Goal: Transaction & Acquisition: Subscribe to service/newsletter

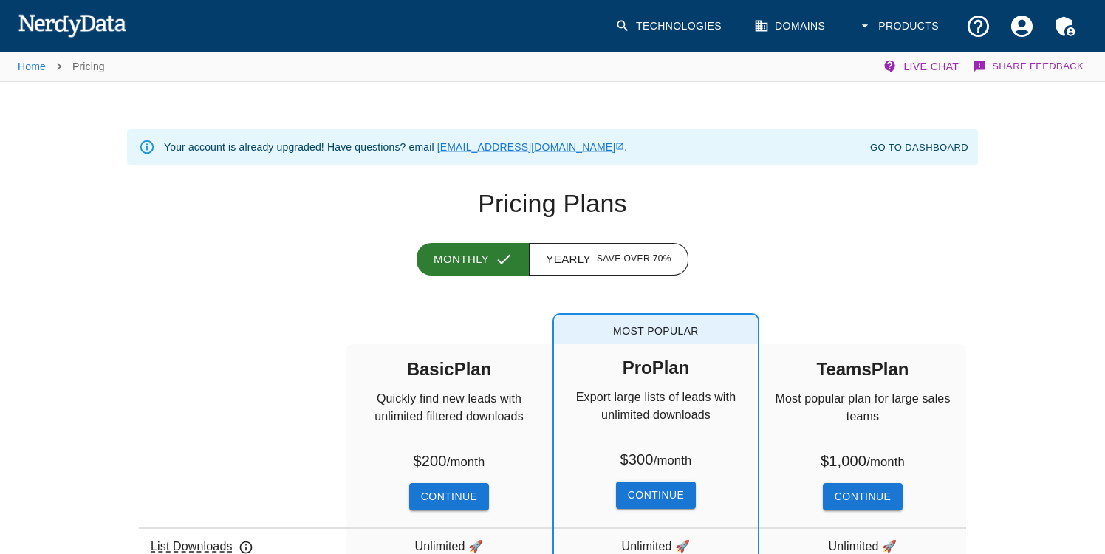
click at [327, 309] on div "List Downloads Rows Unlocked Users Domain Enrichment Company Filters All Advanc…" at bounding box center [540, 537] width 875 height 456
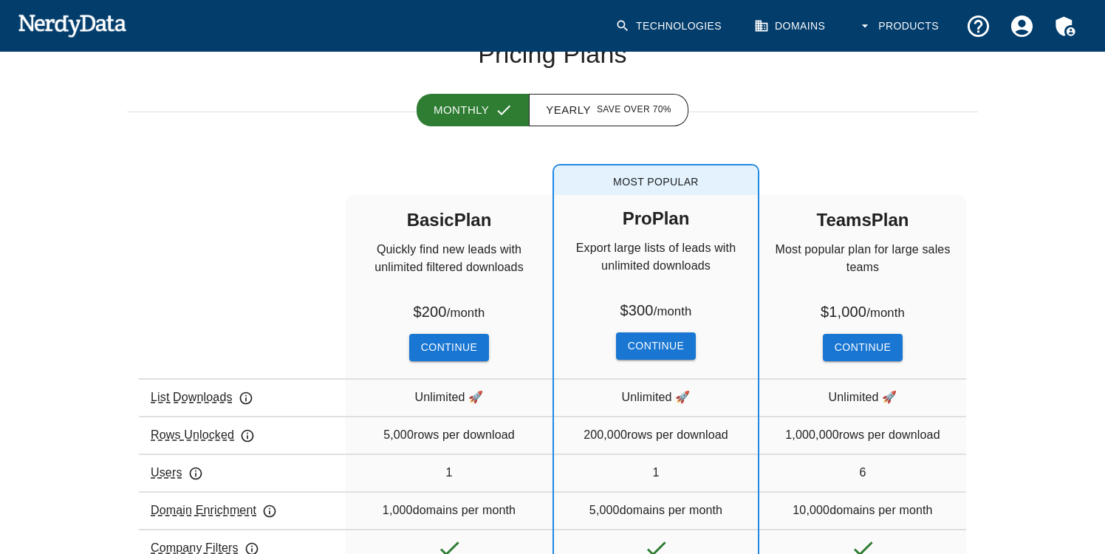
scroll to position [205, 0]
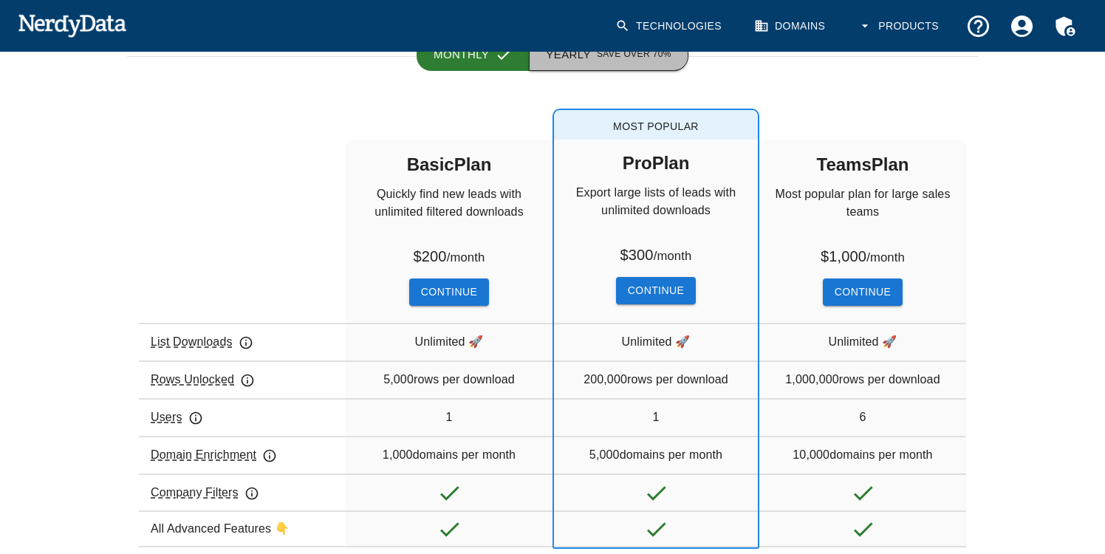
click at [598, 61] on span "Save over 70%" at bounding box center [634, 54] width 75 height 15
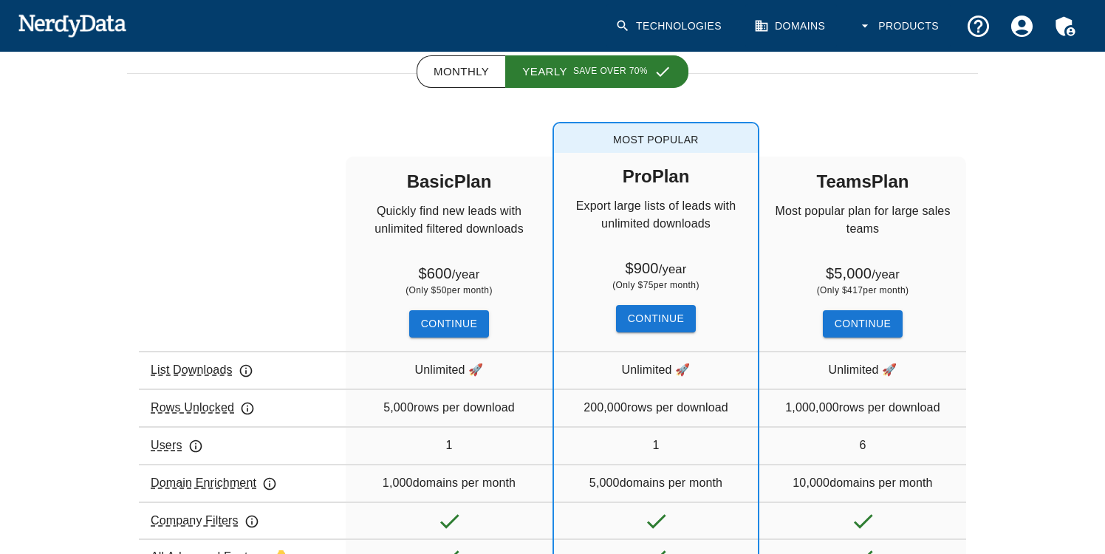
scroll to position [184, 0]
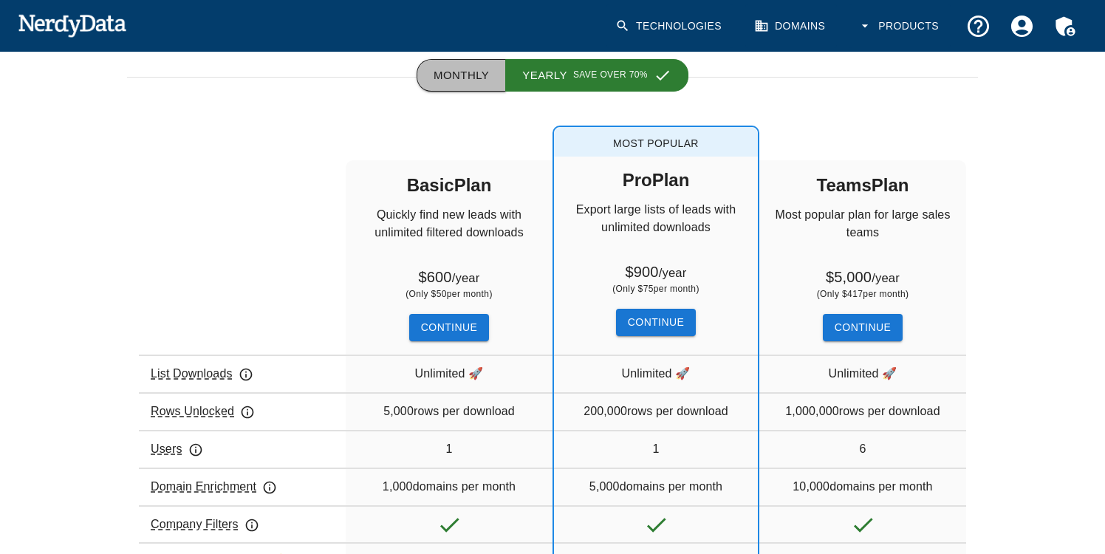
click at [470, 79] on button "Monthly" at bounding box center [461, 75] width 89 height 32
